Goal: Task Accomplishment & Management: Manage account settings

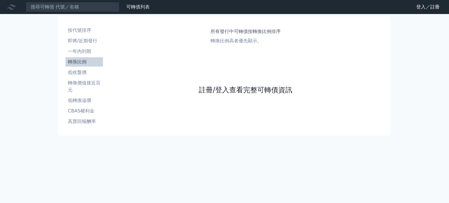
click at [228, 90] on link "註冊/登入查看完整可轉債資訊" at bounding box center [245, 89] width 93 height 9
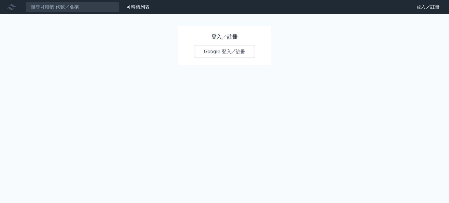
click at [228, 52] on link "Google 登入／註冊" at bounding box center [224, 52] width 61 height 12
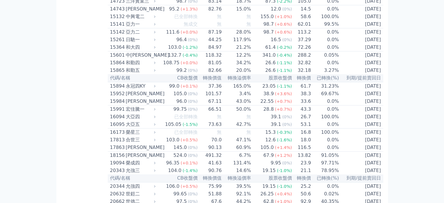
scroll to position [204, 0]
